Goal: Transaction & Acquisition: Obtain resource

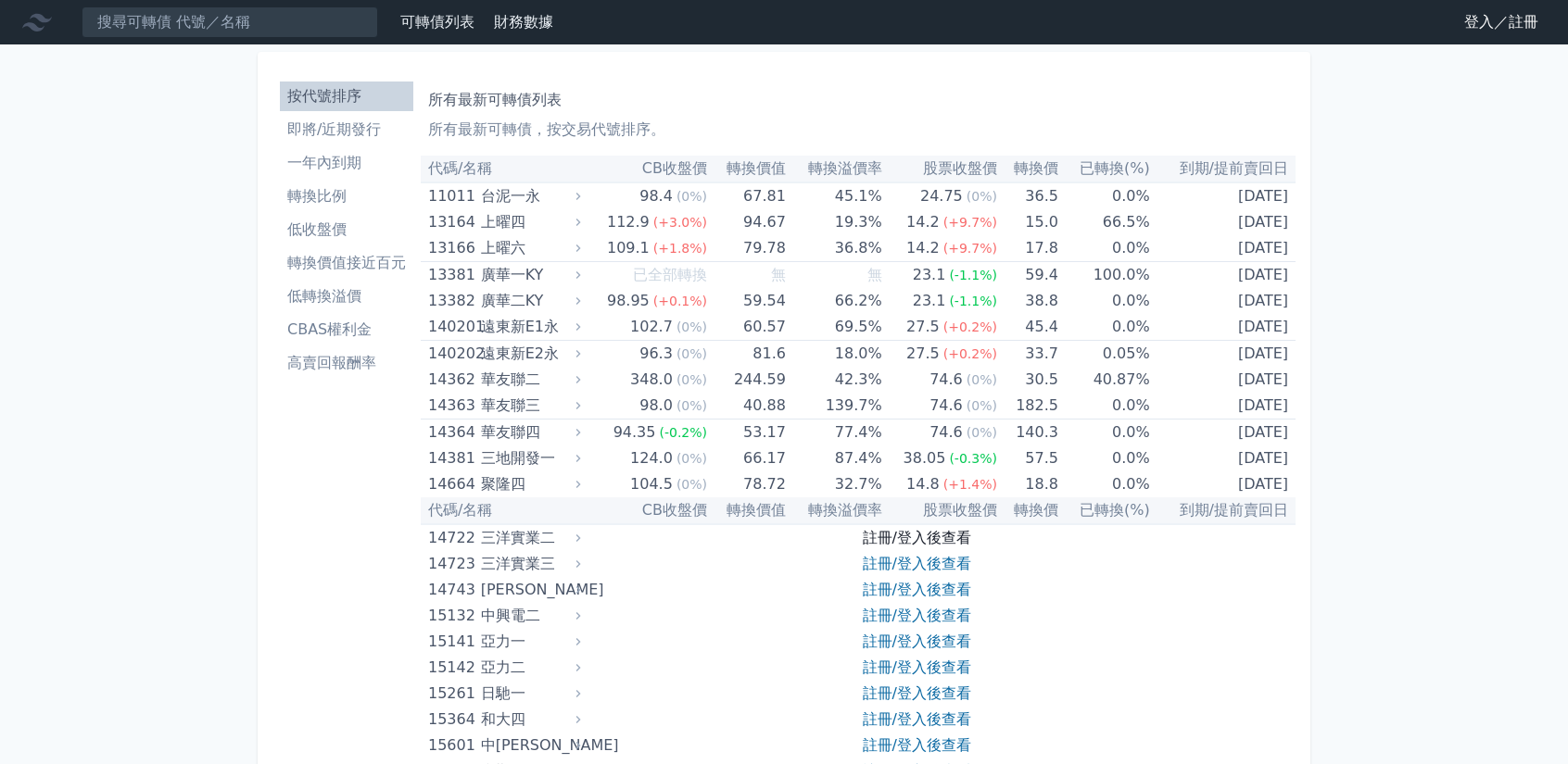
click at [916, 537] on link "註冊/登入後查看" at bounding box center [917, 537] width 108 height 17
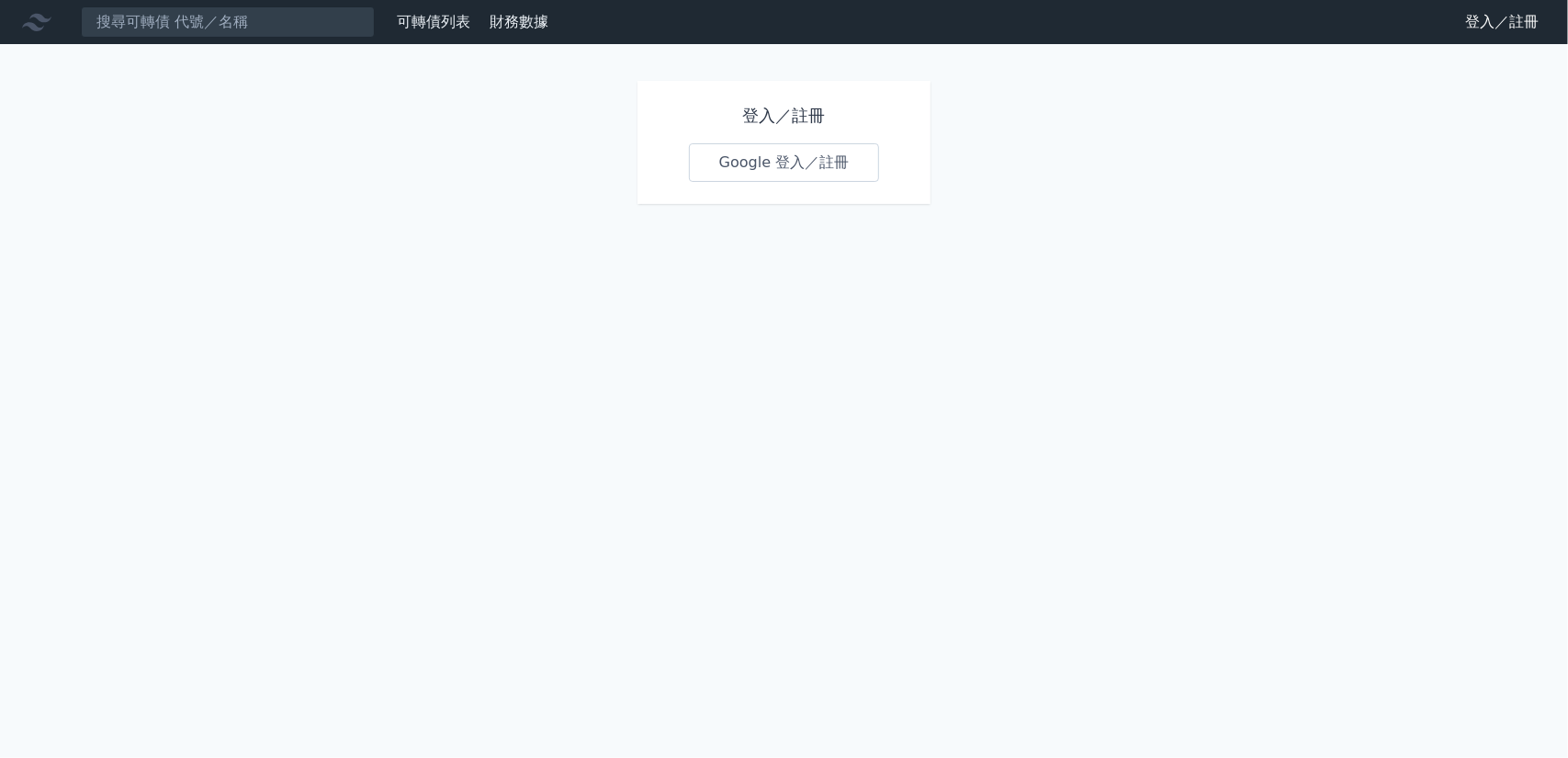
click at [784, 161] on link "Google 登入／註冊" at bounding box center [784, 162] width 191 height 38
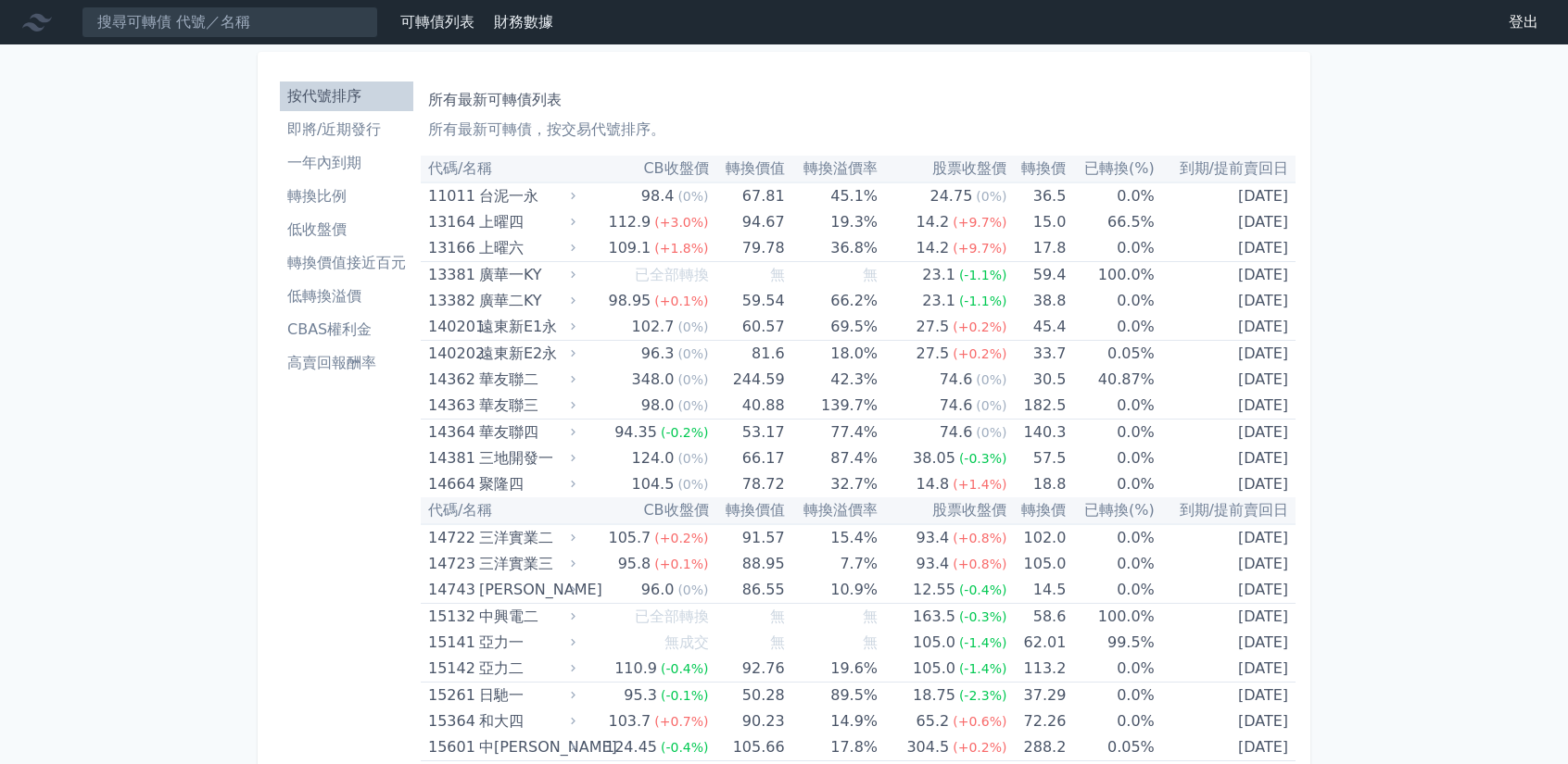
scroll to position [10831, 0]
